Goal: Task Accomplishment & Management: Use online tool/utility

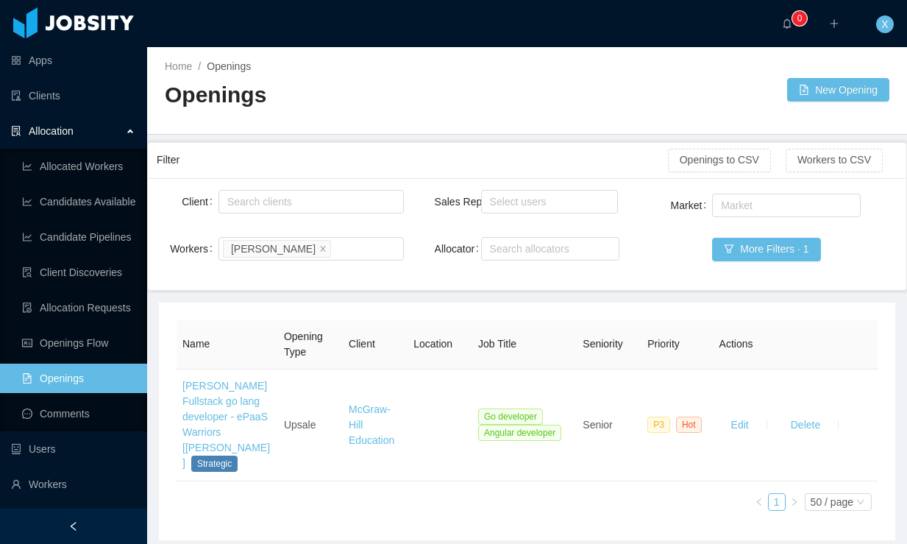
scroll to position [75, 0]
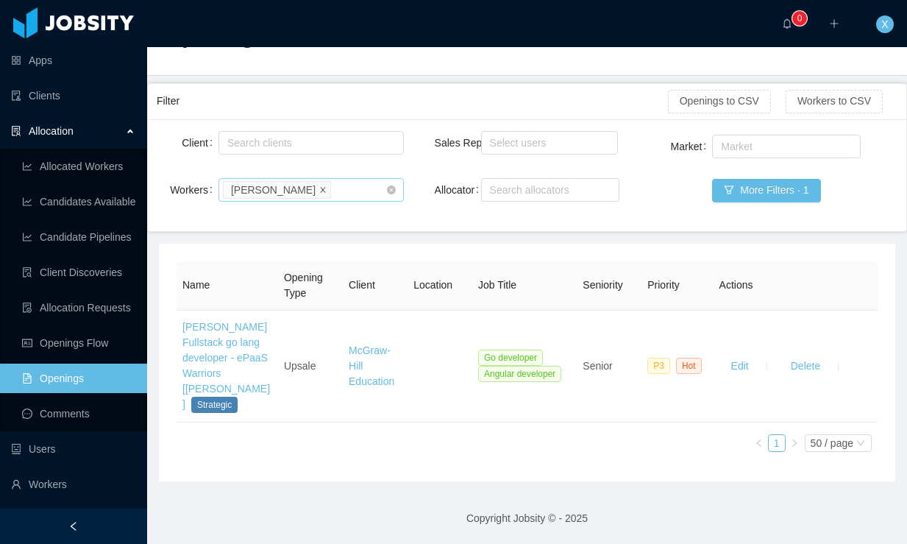
click at [319, 185] on icon "icon: close" at bounding box center [322, 189] width 7 height 9
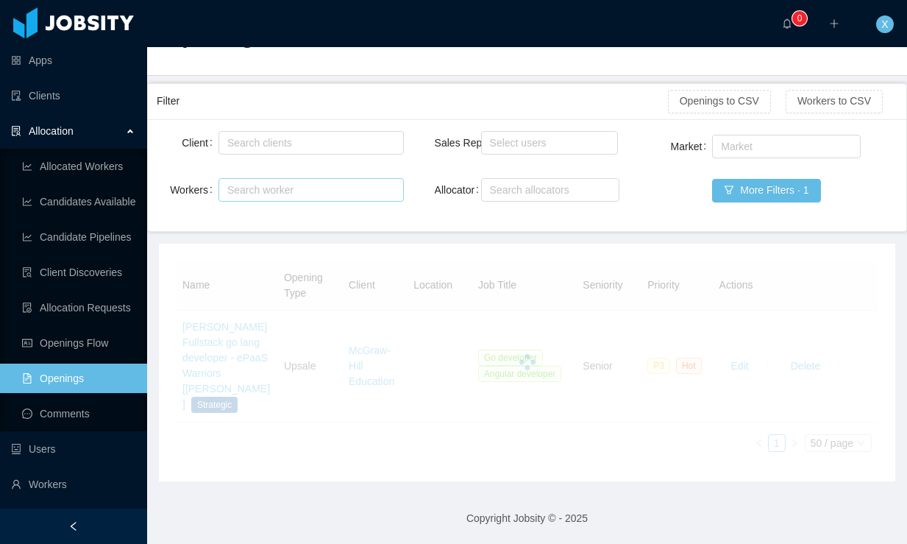
click at [299, 183] on div "Search worker" at bounding box center [304, 190] width 155 height 15
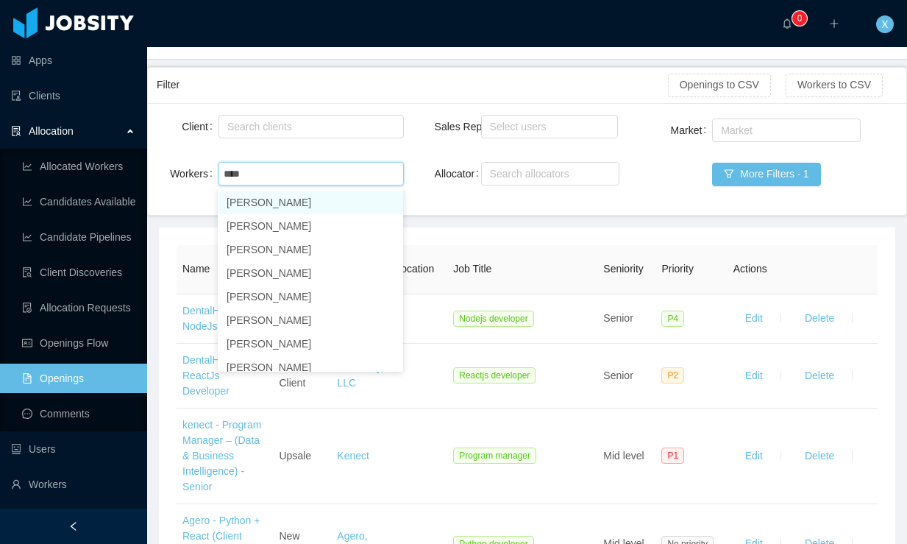
type input "****"
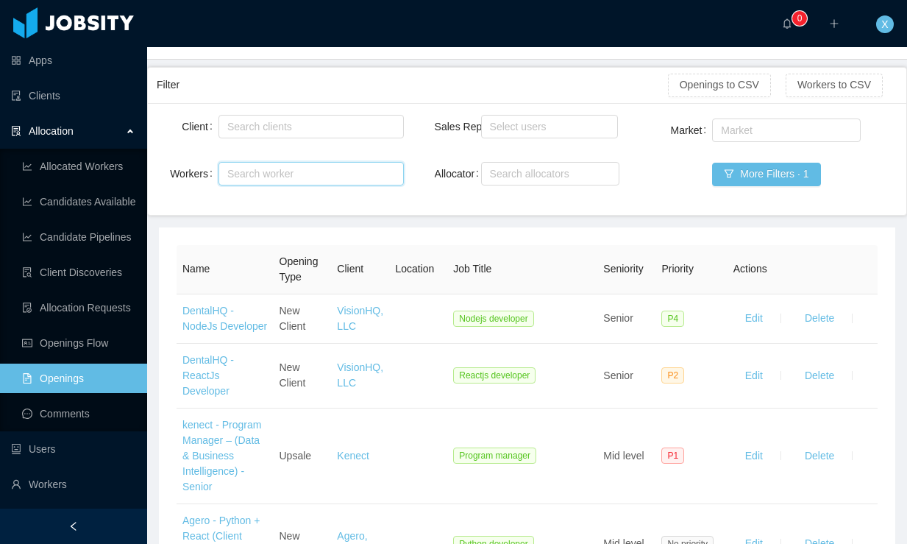
click at [294, 171] on div "Search worker" at bounding box center [304, 173] width 155 height 15
type input "**********"
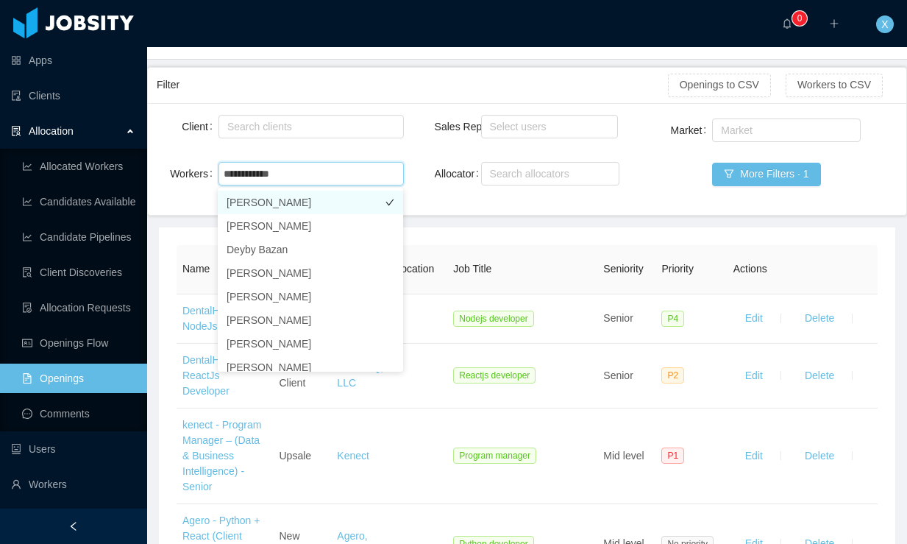
click at [292, 201] on li "[PERSON_NAME]" at bounding box center [310, 203] width 185 height 24
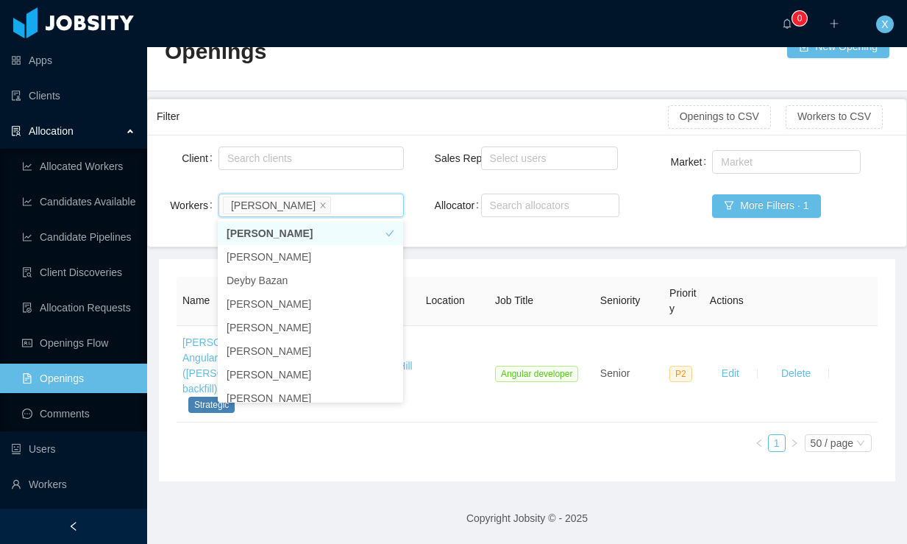
scroll to position [44, 0]
click at [287, 202] on div "[PERSON_NAME]" at bounding box center [273, 205] width 85 height 16
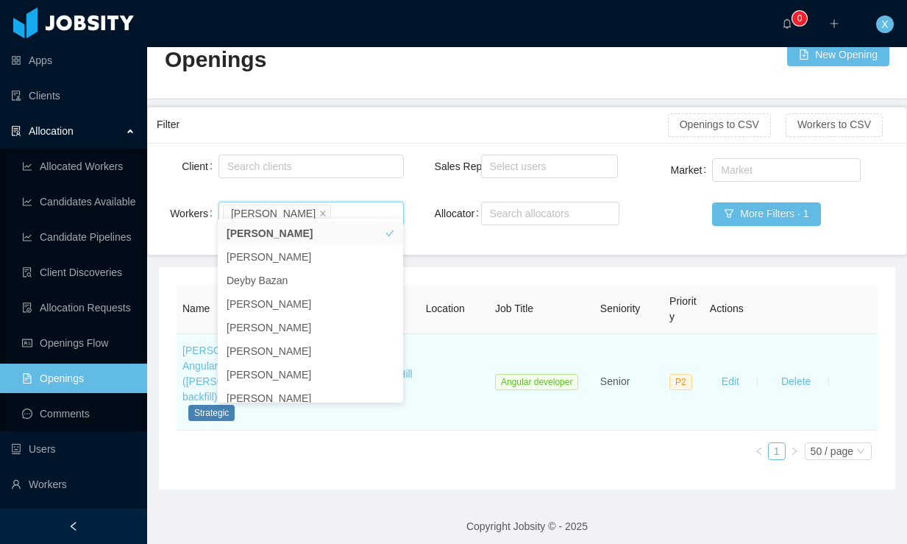
click at [461, 358] on td at bounding box center [454, 382] width 69 height 96
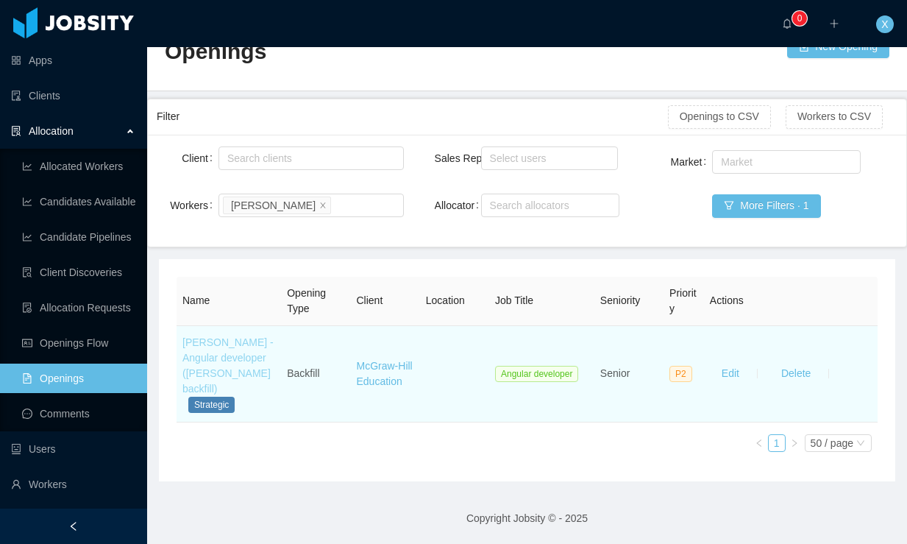
click at [216, 359] on link "[PERSON_NAME] - Angular developer ([PERSON_NAME] backfill)" at bounding box center [228, 365] width 91 height 58
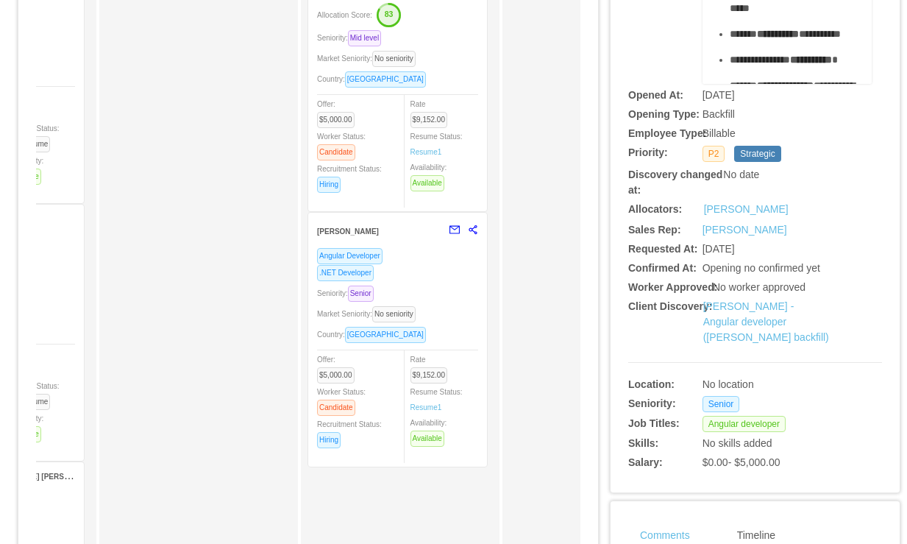
scroll to position [263, 0]
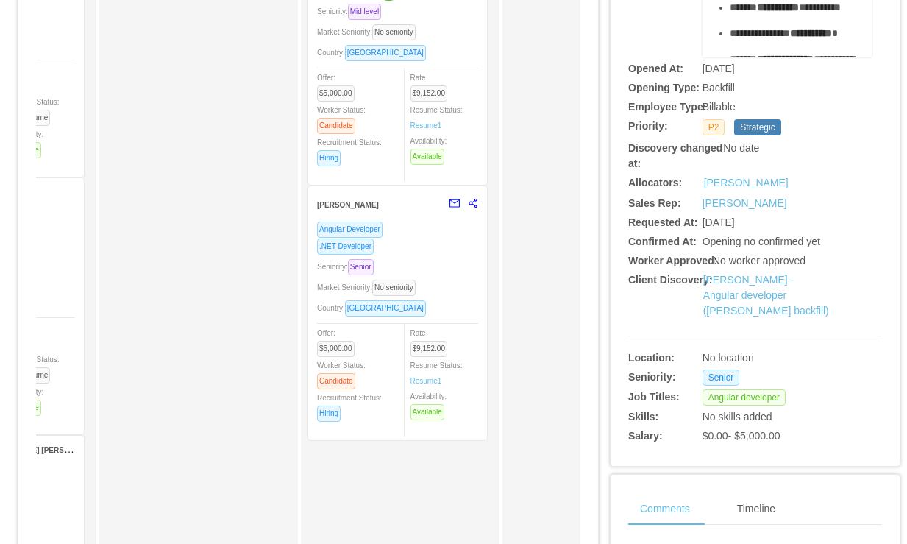
click at [428, 233] on div "Angular Developer" at bounding box center [397, 229] width 161 height 17
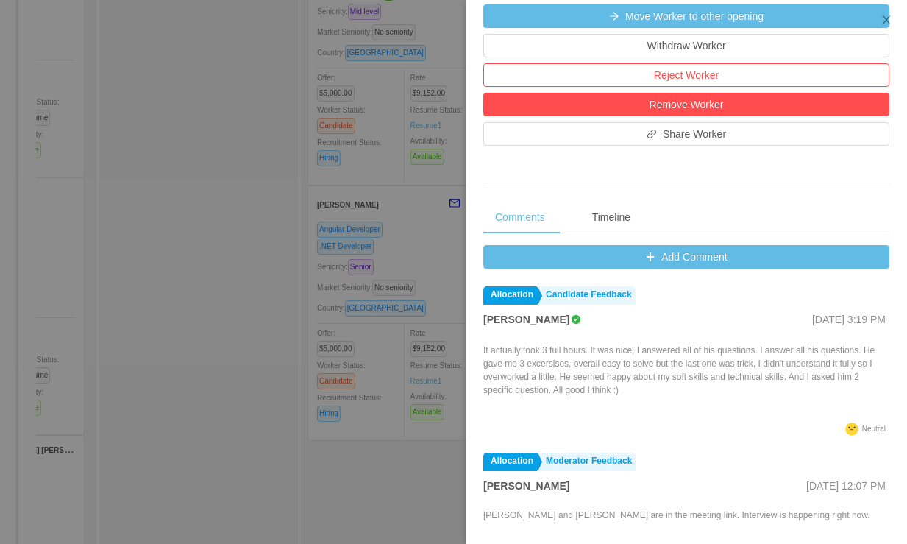
scroll to position [440, 0]
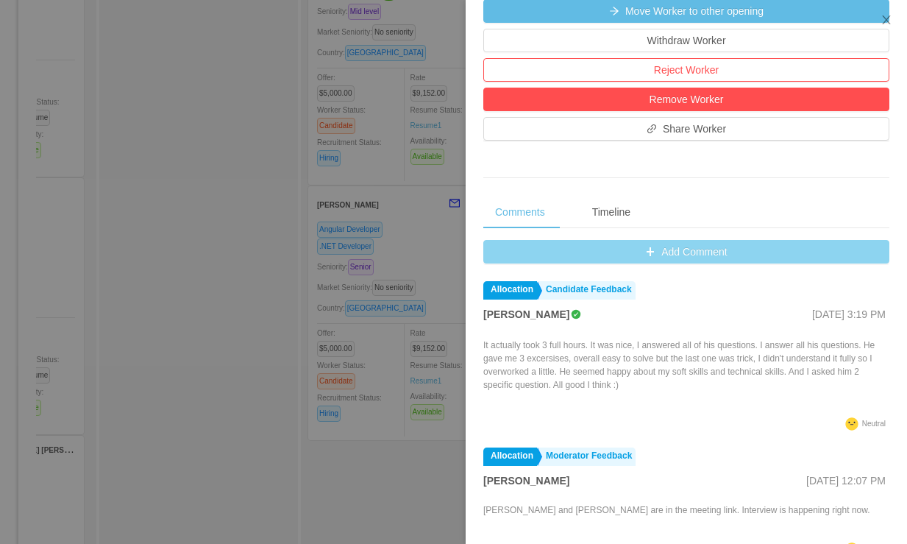
click at [658, 254] on button "Add Comment" at bounding box center [686, 252] width 406 height 24
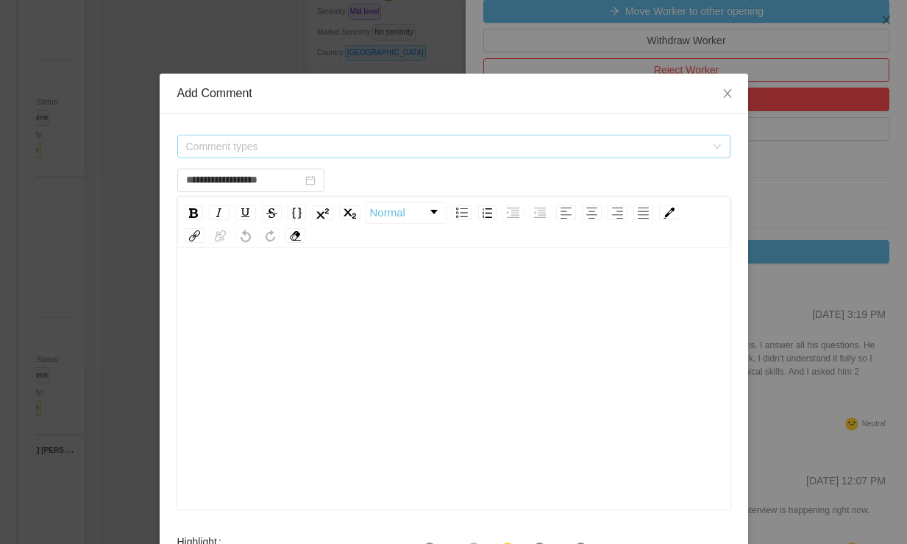
click at [321, 141] on span "Comment types" at bounding box center [446, 146] width 520 height 15
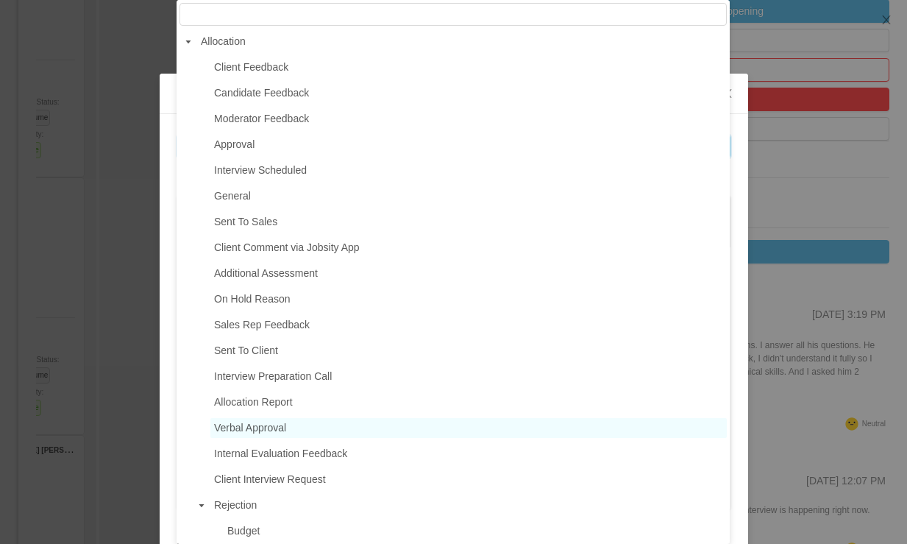
click at [275, 431] on span "Verbal Approval" at bounding box center [250, 428] width 72 height 12
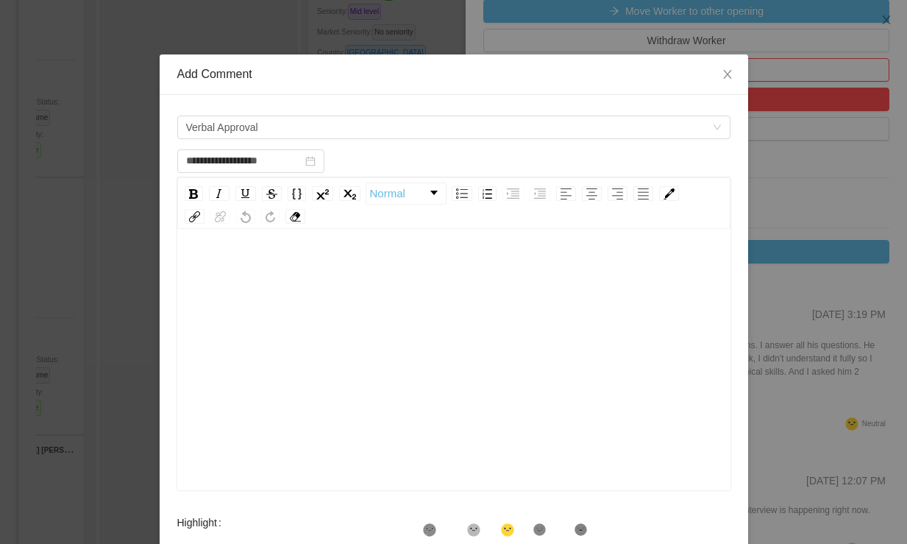
scroll to position [17, 0]
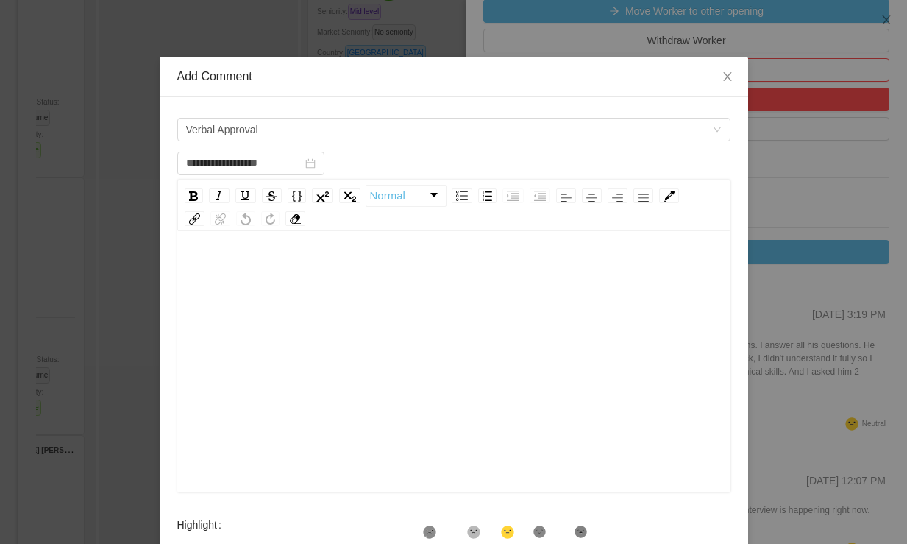
click at [266, 266] on div "rdw-editor" at bounding box center [454, 270] width 531 height 29
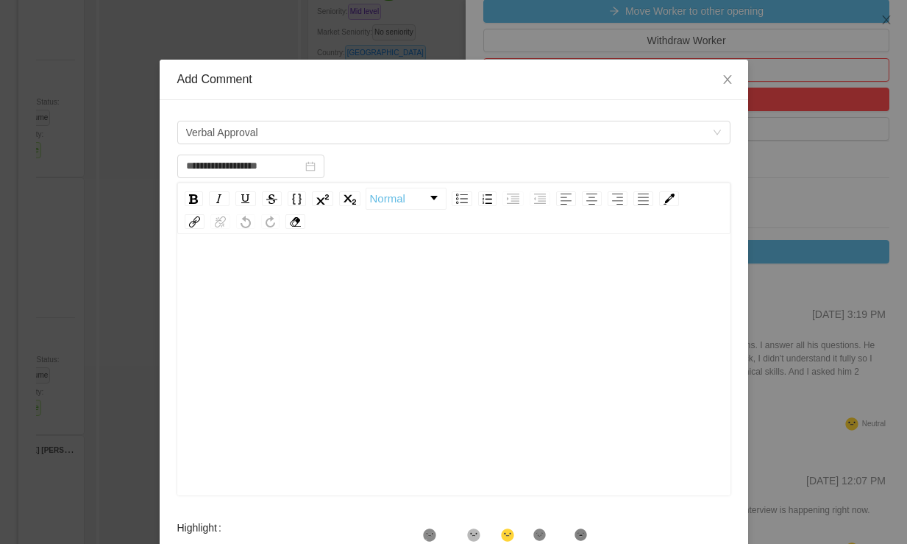
scroll to position [0, 0]
click at [244, 257] on div "rdw-wrapper" at bounding box center [453, 367] width 553 height 258
type input "**********"
click at [245, 250] on div "rdw-wrapper" at bounding box center [453, 367] width 553 height 258
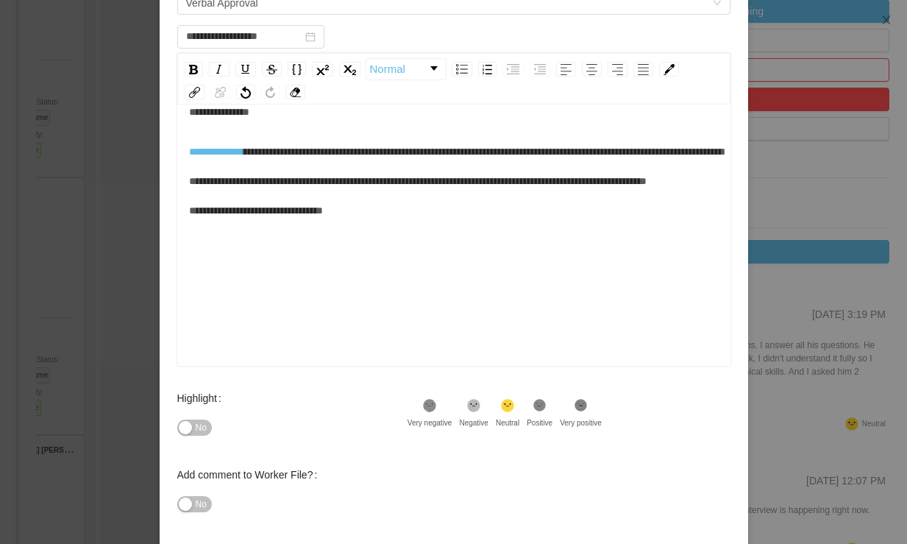
scroll to position [210, 0]
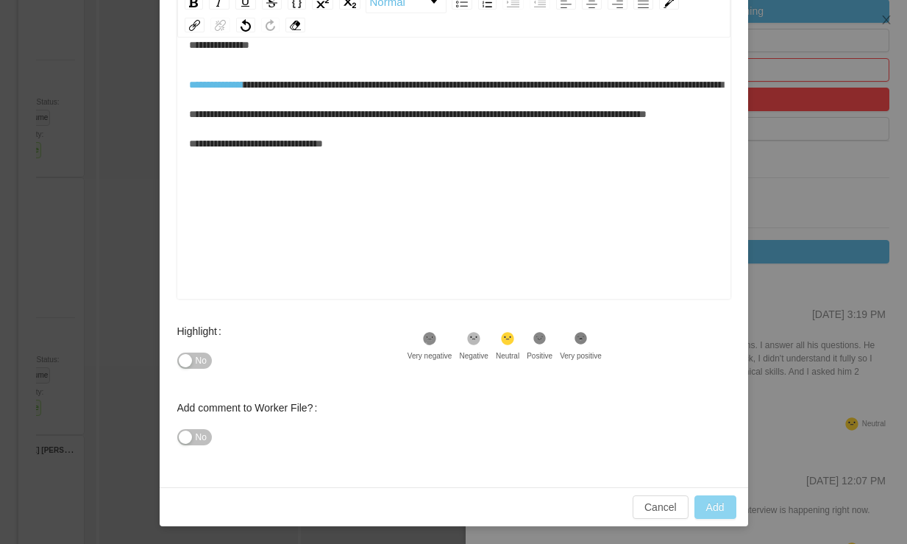
type input "**********"
click at [714, 509] on button "Add" at bounding box center [716, 507] width 42 height 24
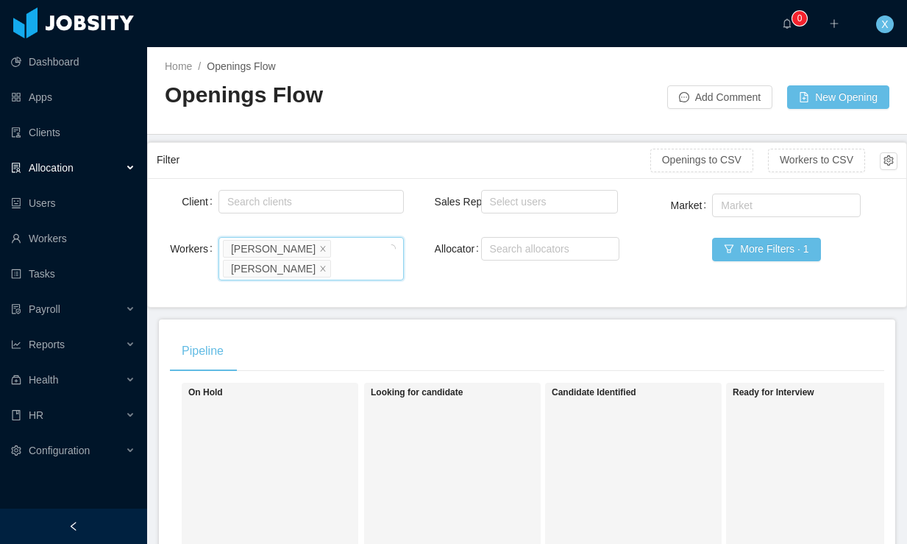
scroll to position [0, 565]
